Goal: Information Seeking & Learning: Learn about a topic

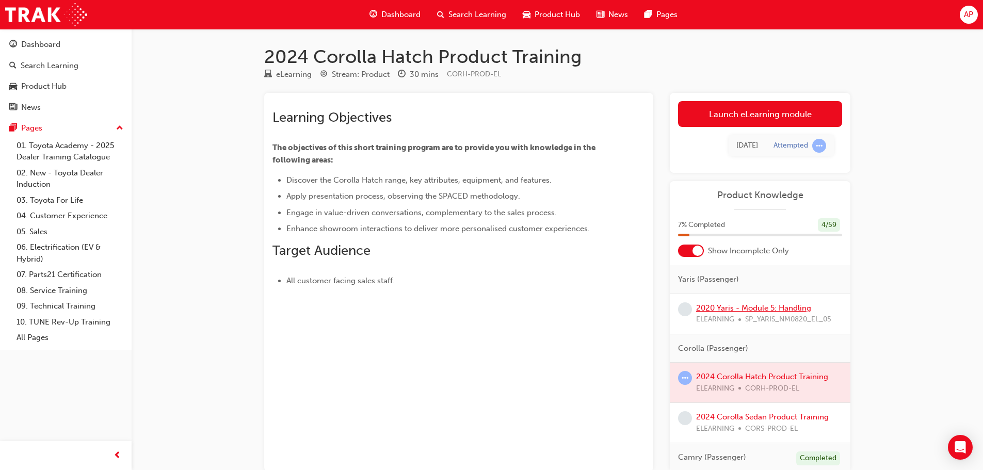
click at [730, 307] on link "2020 Yaris - Module 5: Handling" at bounding box center [753, 307] width 115 height 9
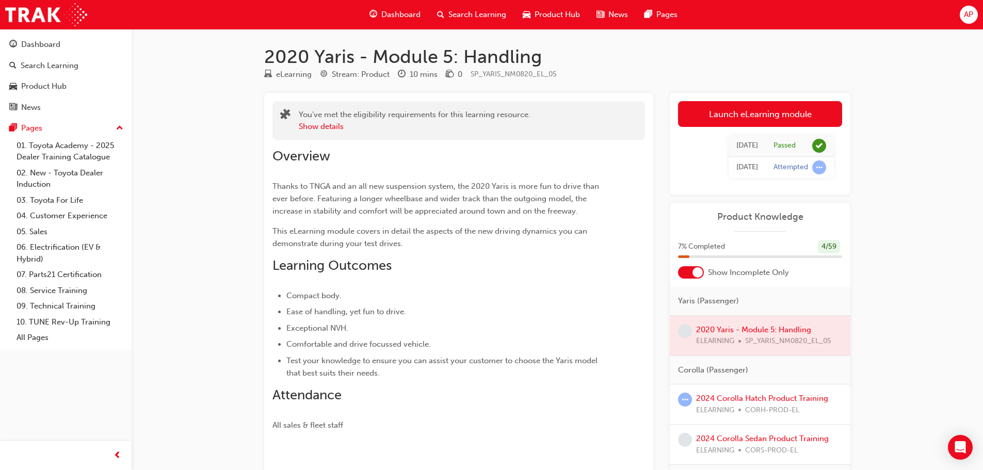
click at [565, 287] on div "Overview Thanks to TNGA and an all new suspension system, the 2020 Yaris is mor…" at bounding box center [439, 289] width 335 height 283
click at [773, 328] on div at bounding box center [760, 336] width 181 height 40
click at [783, 328] on div at bounding box center [760, 336] width 181 height 40
click at [759, 400] on link "2024 Corolla Hatch Product Training" at bounding box center [762, 398] width 132 height 9
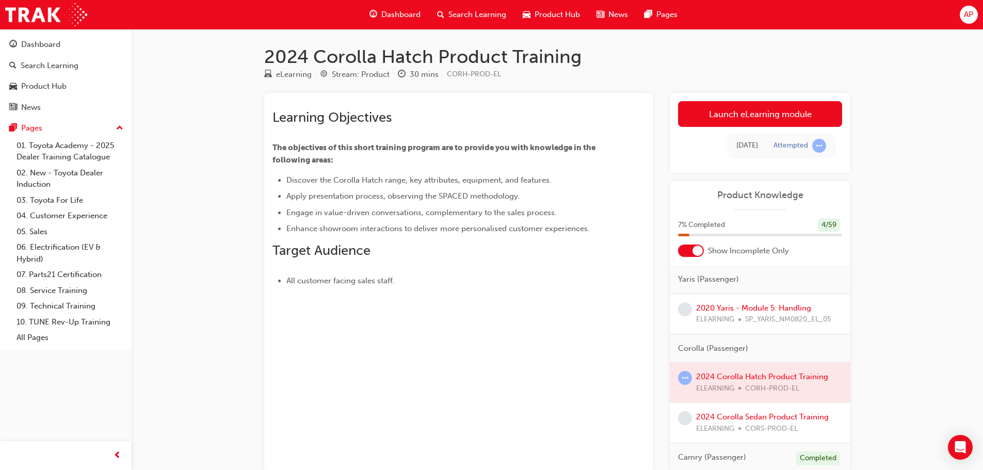
click at [440, 350] on div "Learning Objectives The objectives of this short training program are to provid…" at bounding box center [458, 282] width 389 height 379
click at [40, 130] on div "Pages" at bounding box center [31, 128] width 21 height 12
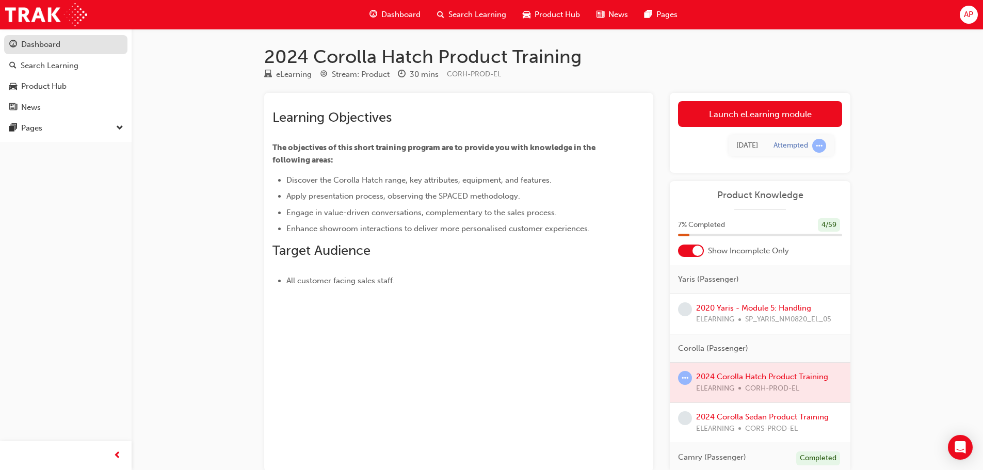
click at [38, 45] on div "Dashboard" at bounding box center [40, 45] width 39 height 12
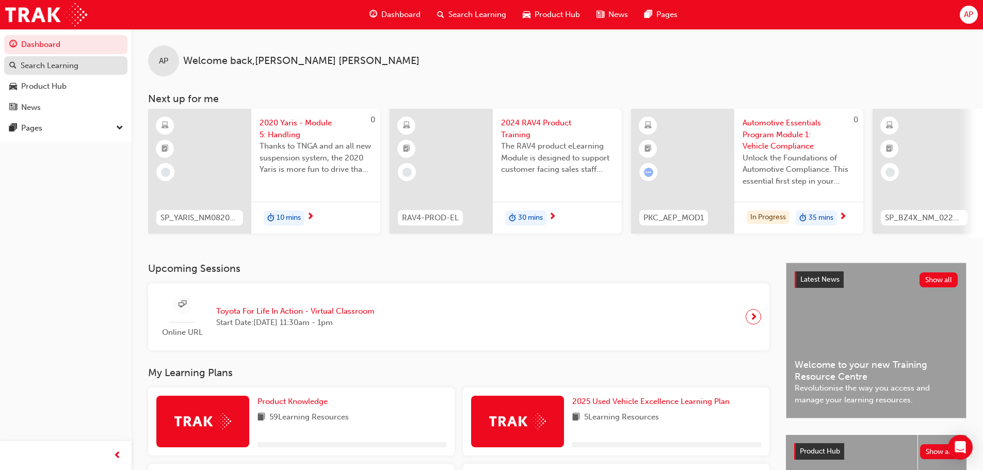
click at [41, 60] on div "Search Learning" at bounding box center [50, 66] width 58 height 12
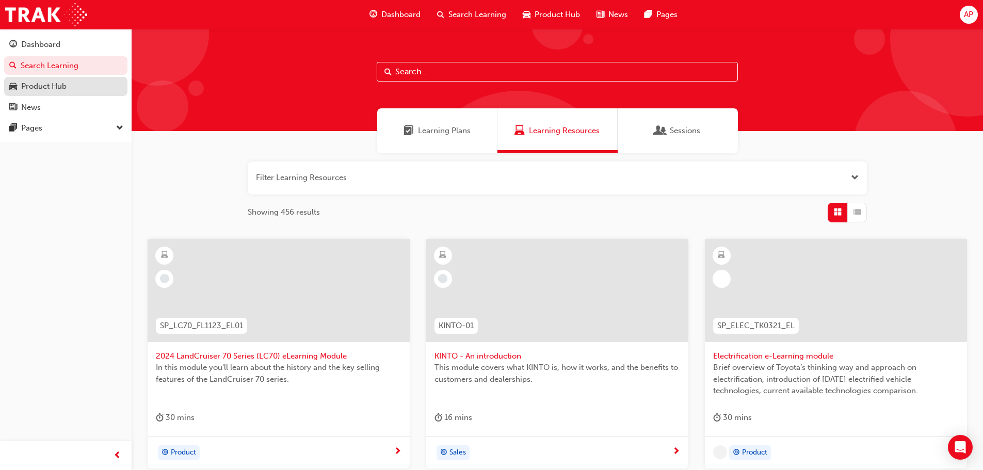
click at [56, 88] on div "Product Hub" at bounding box center [43, 87] width 45 height 12
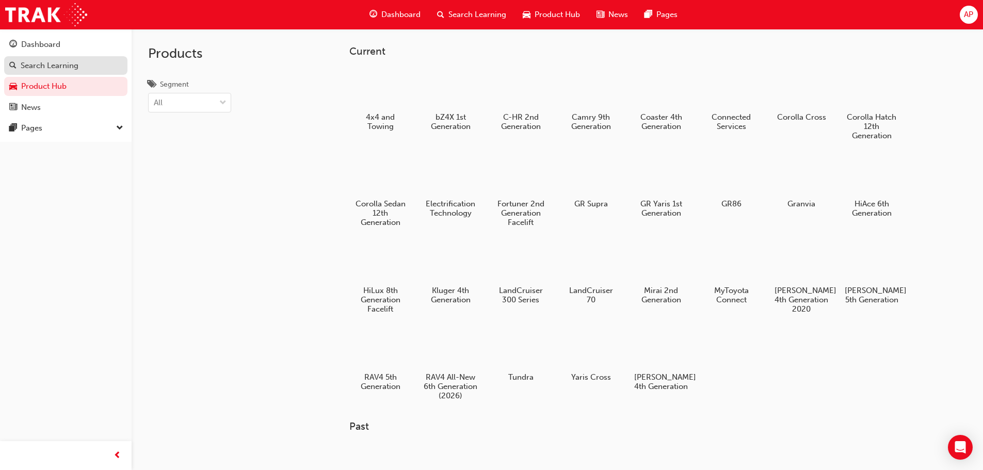
click at [45, 56] on link "Search Learning" at bounding box center [65, 65] width 123 height 19
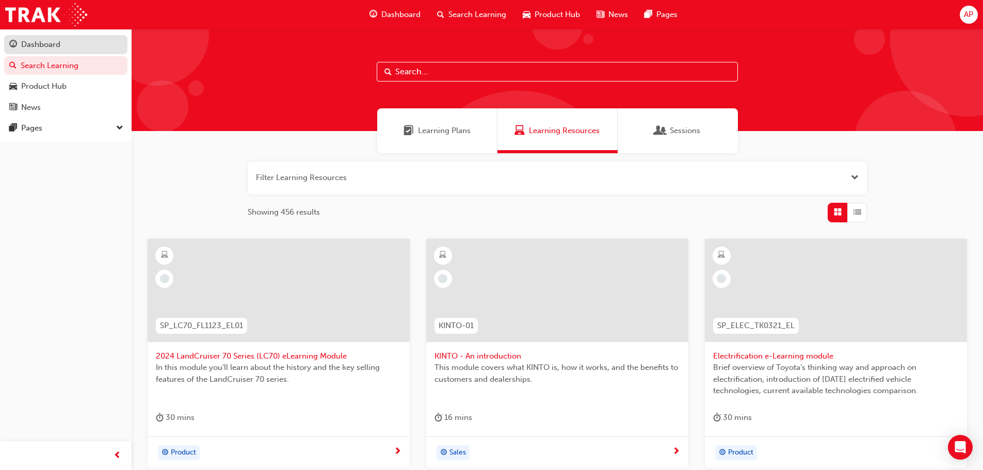
click at [46, 49] on div "Dashboard" at bounding box center [40, 45] width 39 height 12
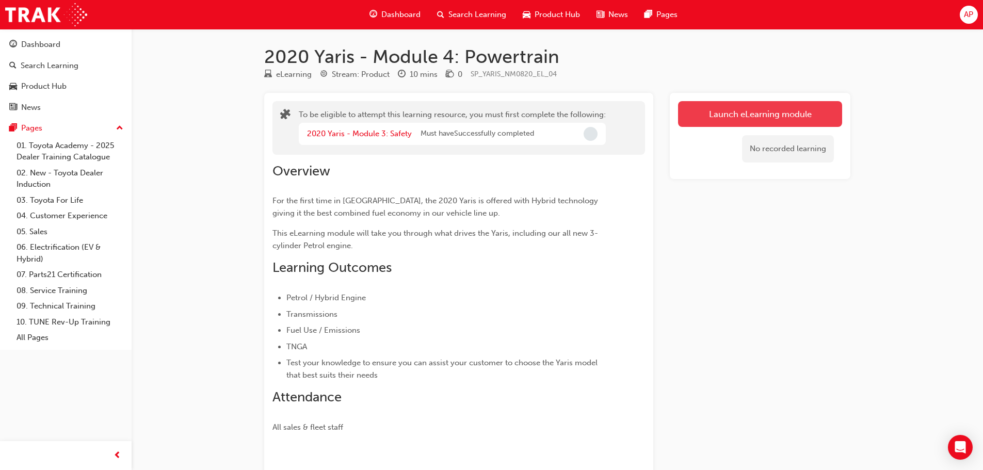
click at [698, 112] on button "Launch eLearning module" at bounding box center [760, 114] width 164 height 26
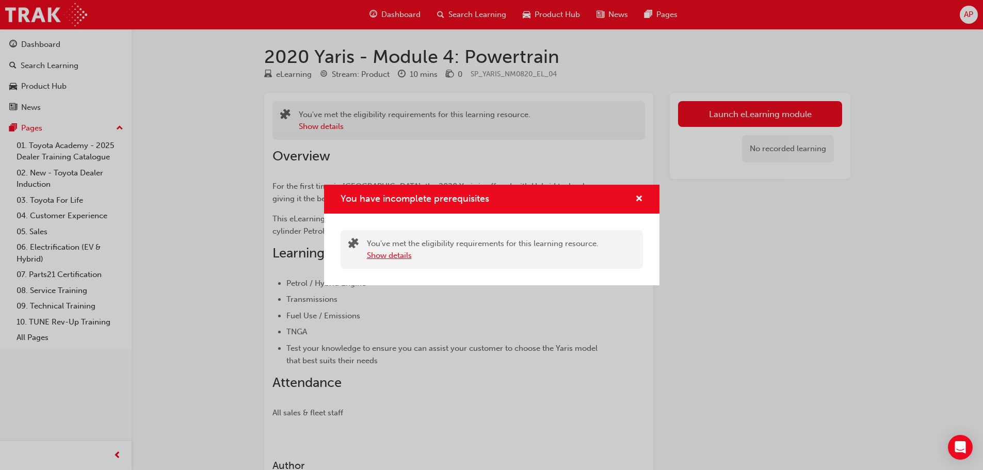
click at [393, 254] on button "Show details" at bounding box center [389, 256] width 45 height 12
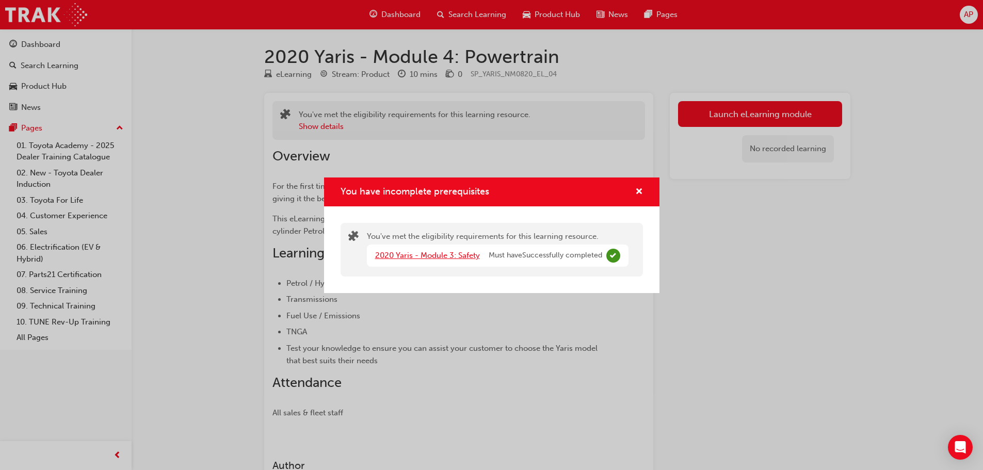
click at [429, 257] on link "2020 Yaris - Module 3: Safety" at bounding box center [427, 255] width 105 height 9
